Goal: Task Accomplishment & Management: Manage account settings

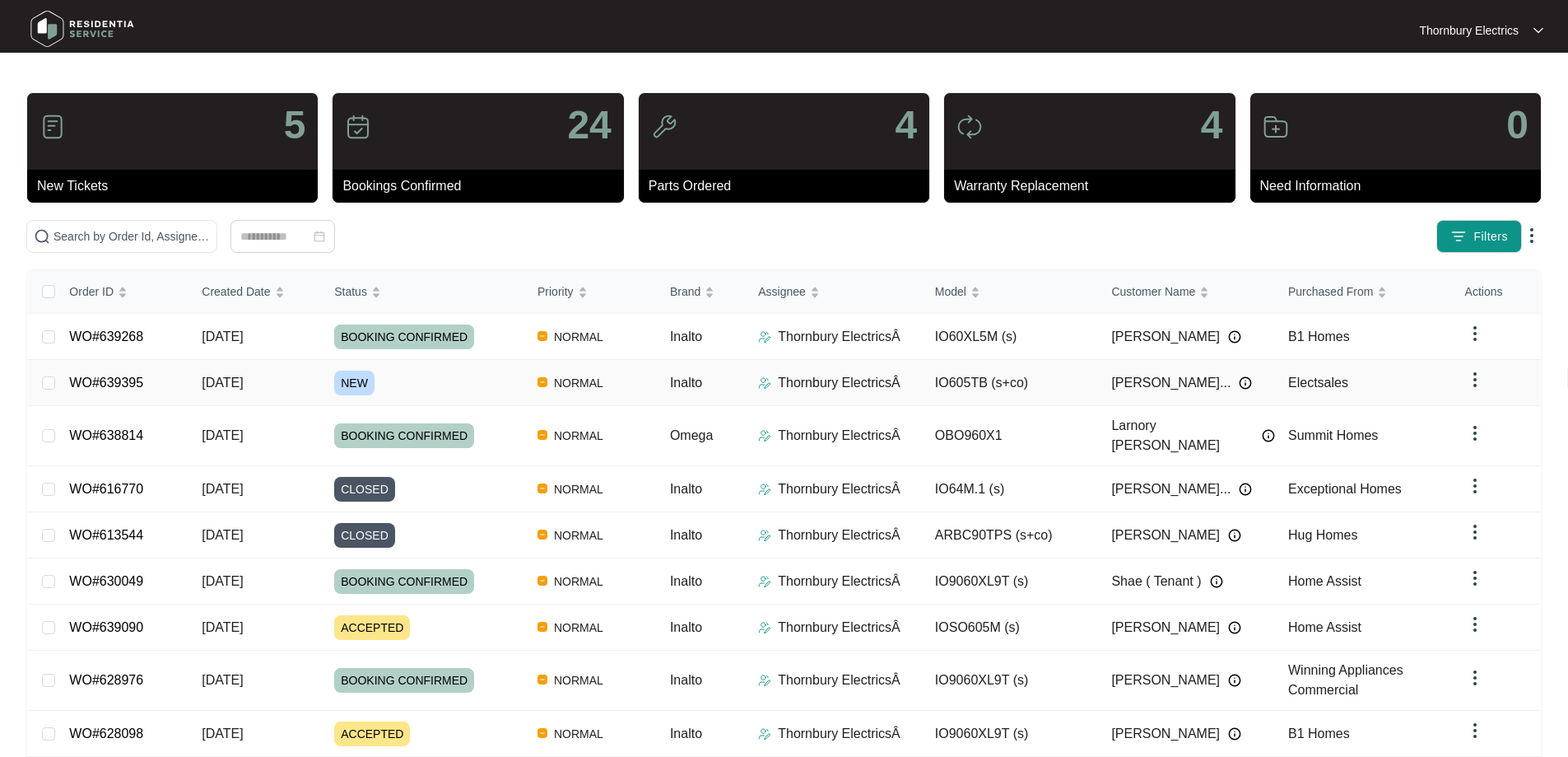
click at [355, 383] on span "NEW" at bounding box center [354, 383] width 40 height 25
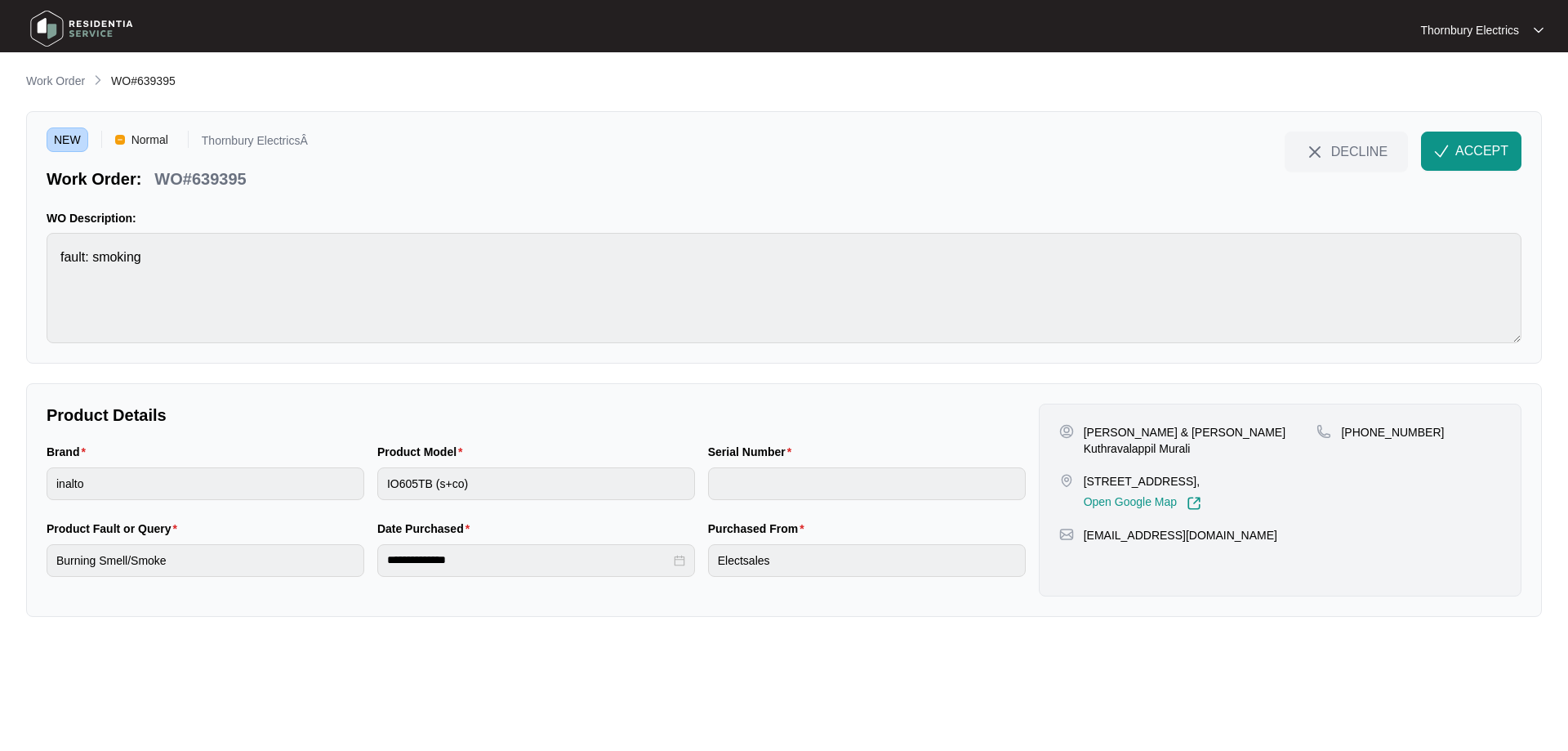
drag, startPoint x: 1087, startPoint y: 482, endPoint x: 1211, endPoint y: 473, distance: 124.3
click at [1201, 473] on p "[STREET_ADDRESS]," at bounding box center [1142, 481] width 118 height 16
drag, startPoint x: 1246, startPoint y: 479, endPoint x: 1081, endPoint y: 483, distance: 165.0
click at [1081, 483] on div "[STREET_ADDRESS], Open Google Map" at bounding box center [1188, 491] width 258 height 37
copy p "[STREET_ADDRESS]"
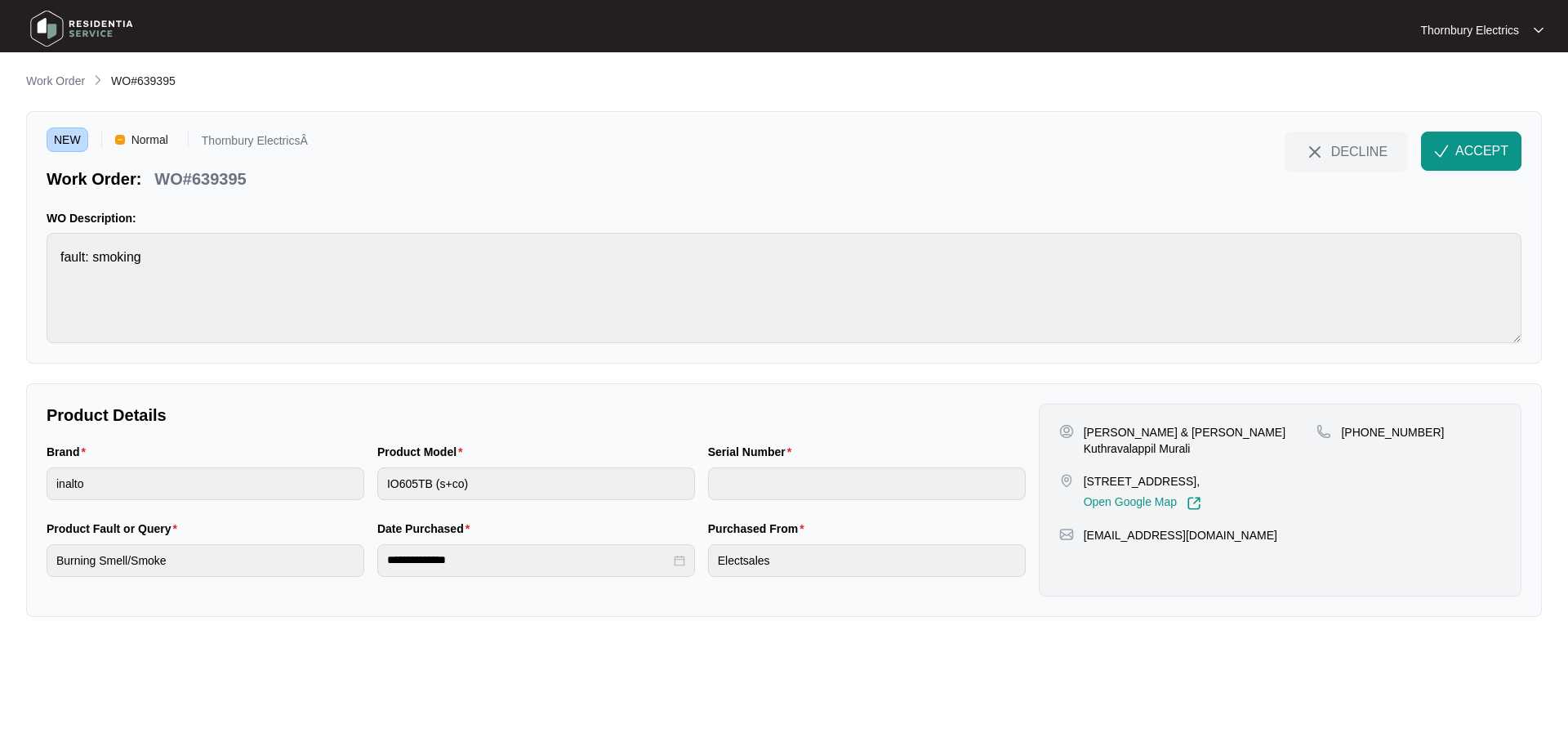
click at [210, 180] on p "WO#639395" at bounding box center [200, 179] width 91 height 23
click at [210, 179] on p "WO#639395" at bounding box center [200, 179] width 91 height 23
copy p "639395"
click at [1484, 155] on span "ACCEPT" at bounding box center [1481, 151] width 53 height 19
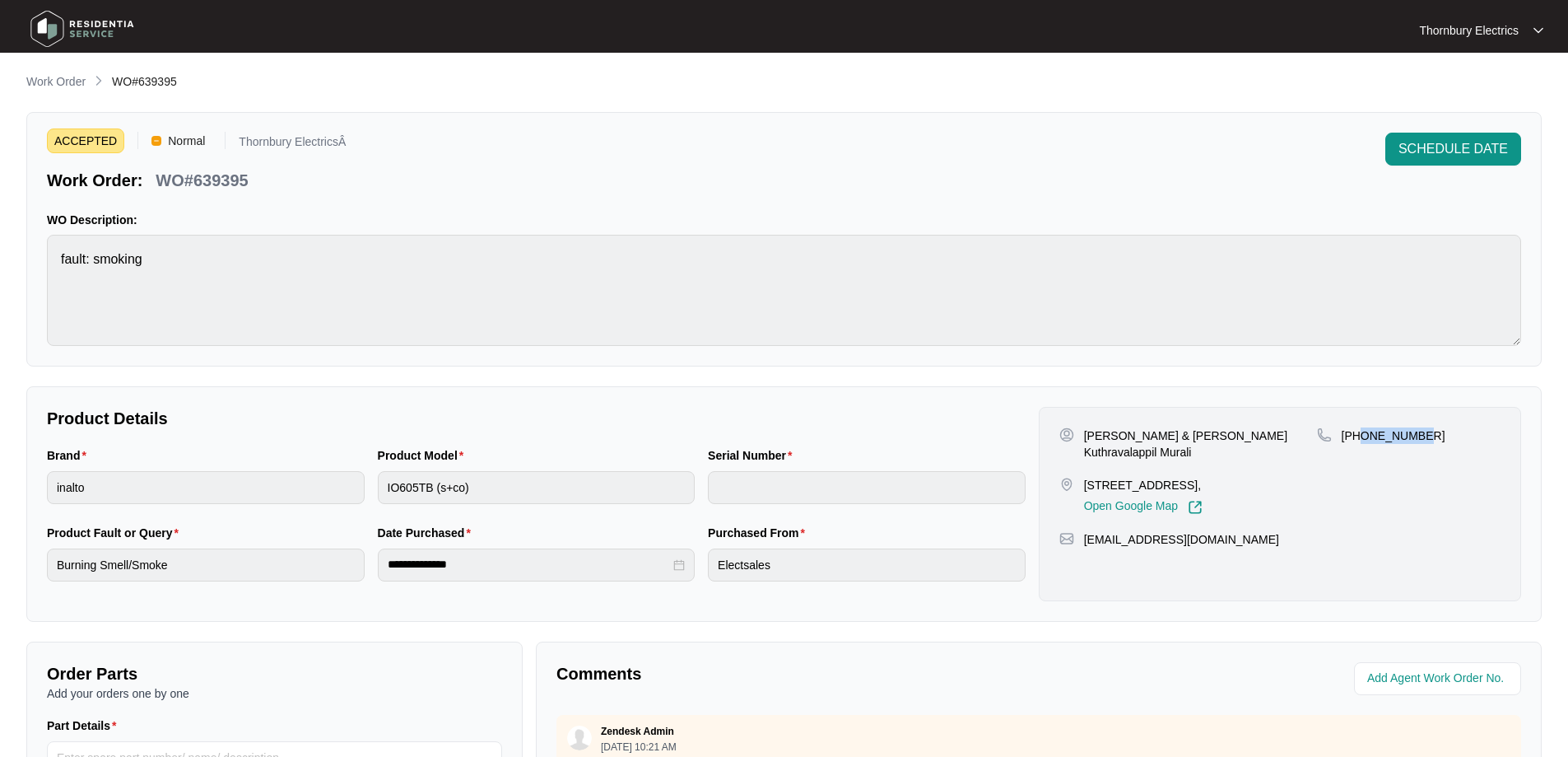
drag, startPoint x: 1425, startPoint y: 439, endPoint x: 1360, endPoint y: 433, distance: 65.3
click at [1360, 433] on div "[PHONE_NUMBER]" at bounding box center [1409, 436] width 184 height 17
copy p "459540017"
click at [1086, 438] on p "[PERSON_NAME] & [PERSON_NAME] Kuthravalappil Murali" at bounding box center [1200, 444] width 233 height 33
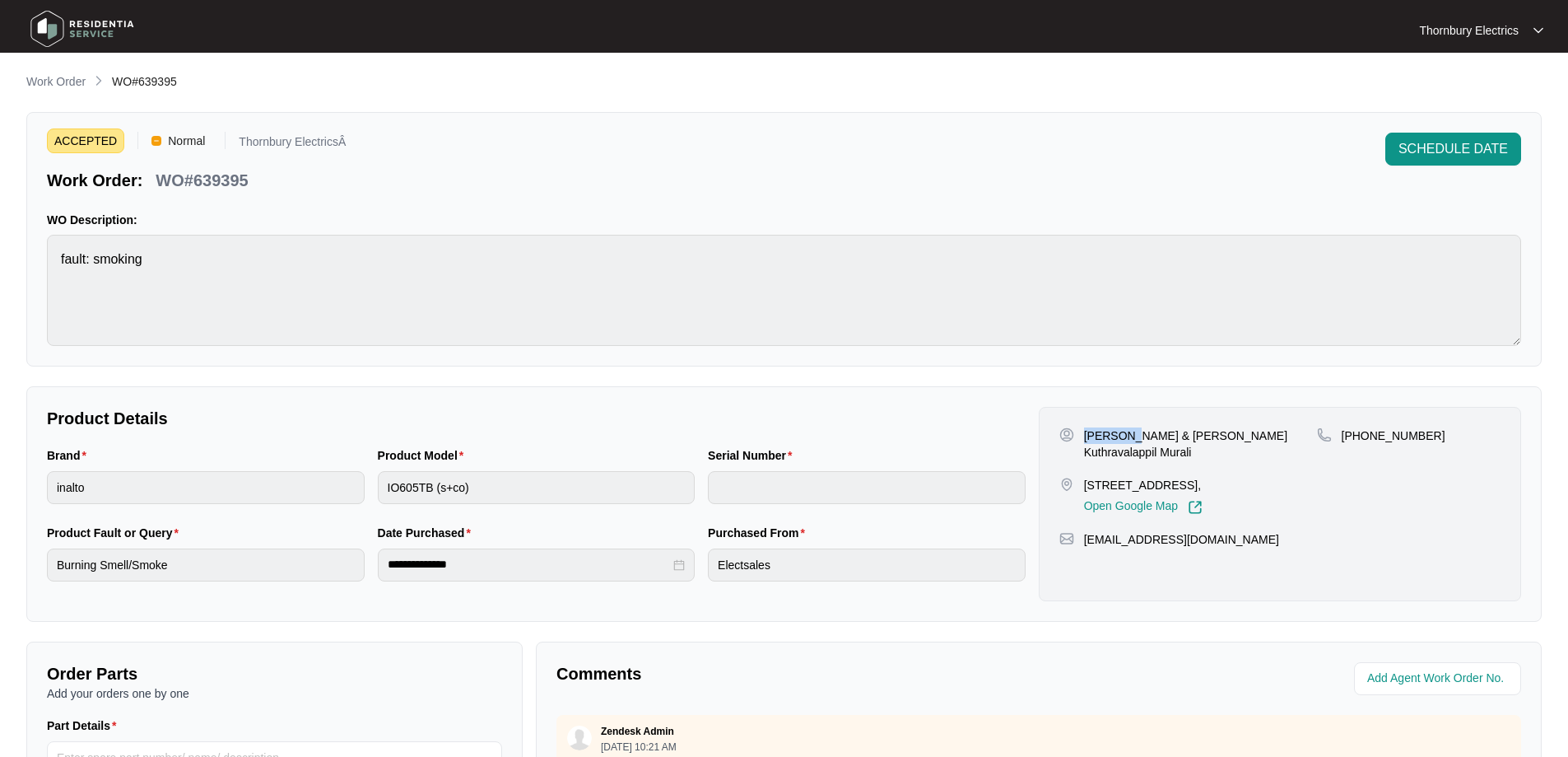
copy p "[PERSON_NAME]"
click at [1197, 439] on p "[PERSON_NAME] & [PERSON_NAME] Kuthravalappil Murali" at bounding box center [1200, 444] width 233 height 33
copy p "Sruthi"
click at [1259, 430] on p "[PERSON_NAME] & [PERSON_NAME] Kuthravalappil Murali" at bounding box center [1200, 444] width 233 height 33
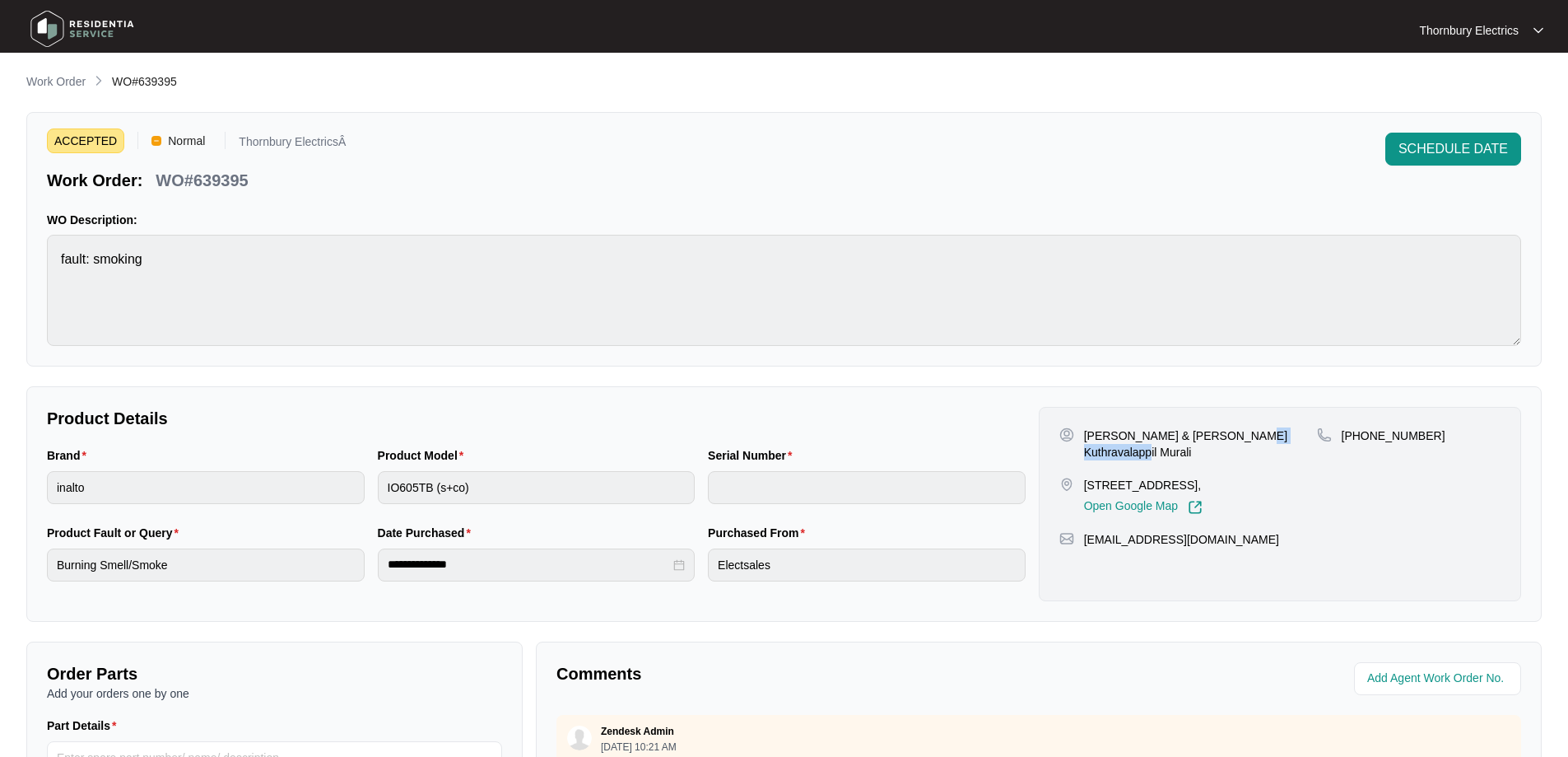
click at [1259, 430] on p "[PERSON_NAME] & [PERSON_NAME] Kuthravalappil Murali" at bounding box center [1200, 444] width 233 height 33
copy p "Kuthravalappil"
drag, startPoint x: 1082, startPoint y: 539, endPoint x: 1239, endPoint y: 540, distance: 157.0
click at [1239, 540] on div "[EMAIL_ADDRESS][DOMAIN_NAME]" at bounding box center [1280, 539] width 441 height 17
copy p "[EMAIL_ADDRESS][DOMAIN_NAME]"
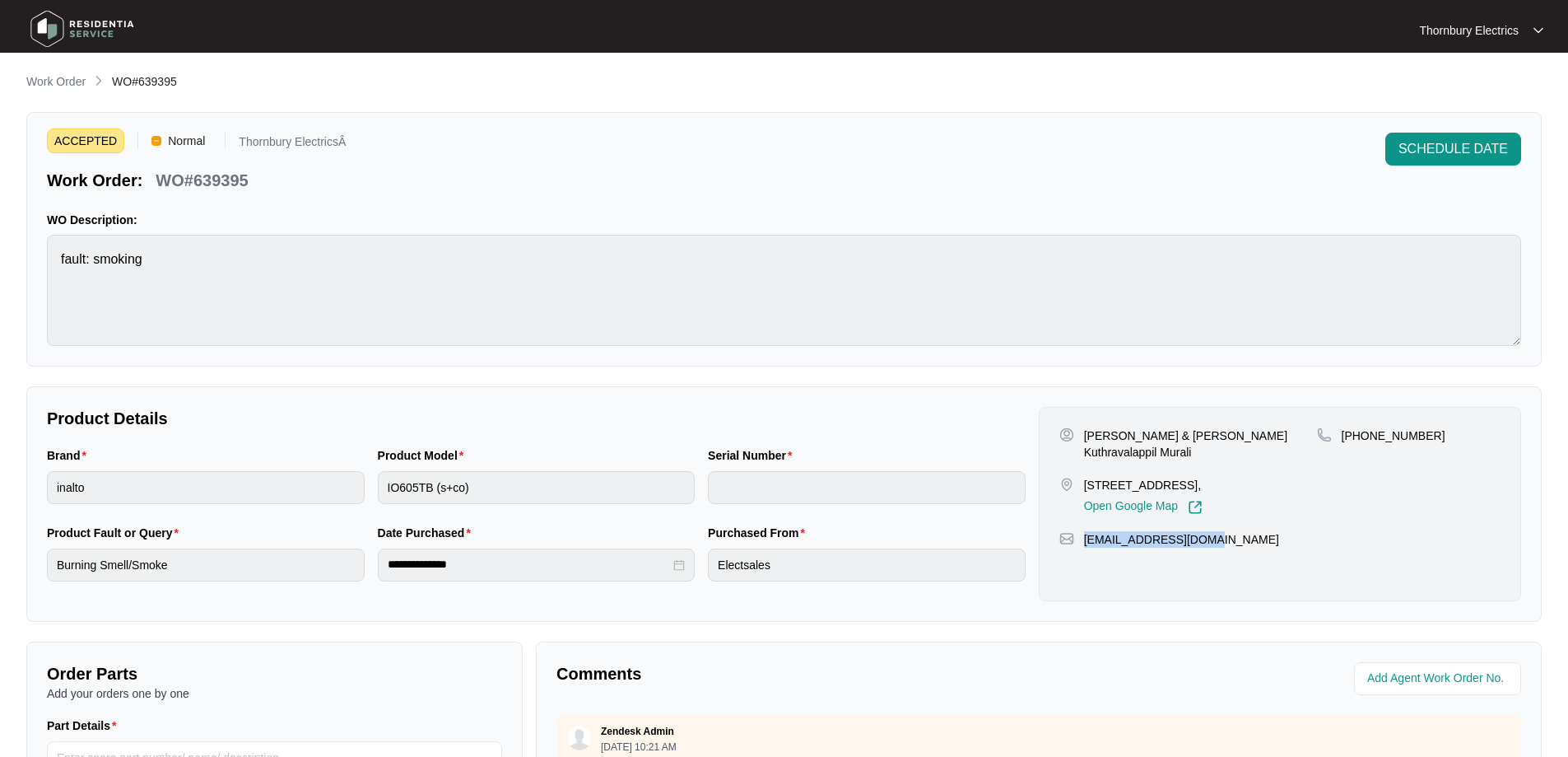
click at [1137, 435] on p "[PERSON_NAME] & [PERSON_NAME] Kuthravalappil Murali" at bounding box center [1200, 444] width 233 height 33
copy p "[PERSON_NAME]"
click at [1014, 150] on div "ACCEPTED Normal Thornbury ElectricsÂ Work Order: WO#639395 SCHEDULE DATE" at bounding box center [784, 162] width 1474 height 59
click at [58, 84] on p "Work Order" at bounding box center [56, 82] width 59 height 17
